Goal: Task Accomplishment & Management: Use online tool/utility

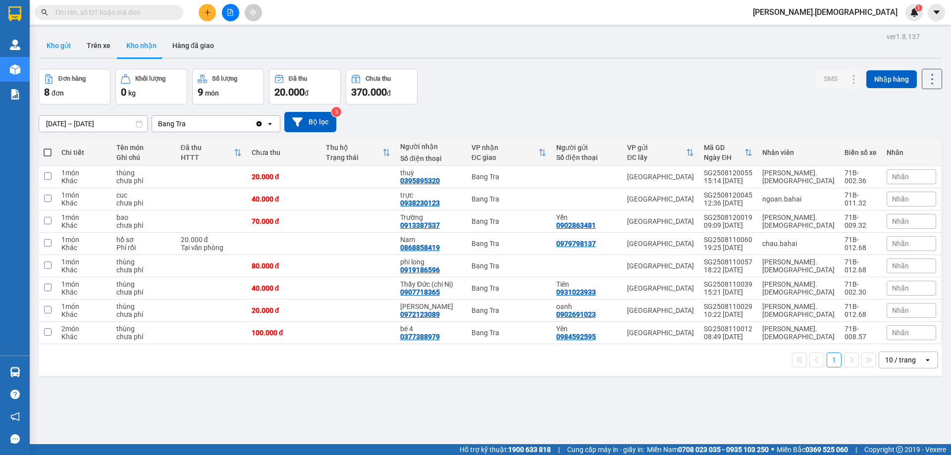
click at [60, 47] on button "Kho gửi" at bounding box center [59, 46] width 40 height 24
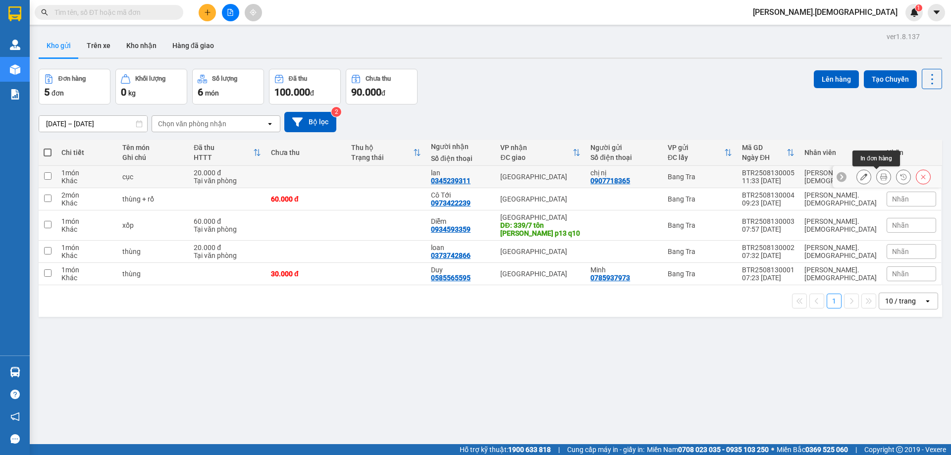
click at [880, 178] on icon at bounding box center [883, 176] width 7 height 7
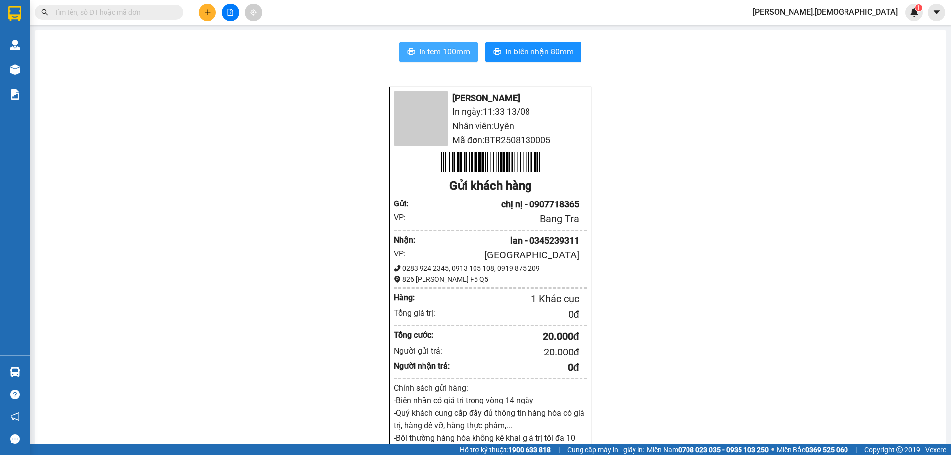
click at [438, 57] on span "In tem 100mm" at bounding box center [444, 52] width 51 height 12
